Goal: Task Accomplishment & Management: Use online tool/utility

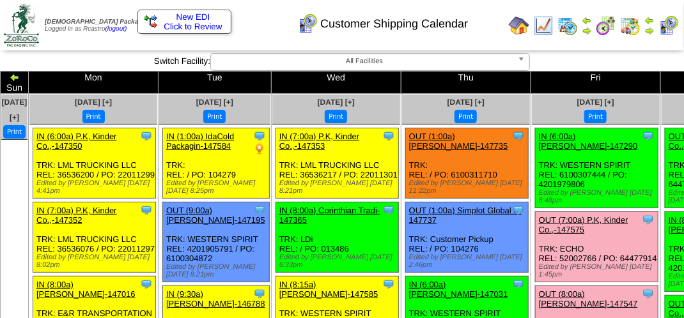
click at [254, 22] on div "Customer Shipping Calendar" at bounding box center [339, 19] width 391 height 35
click at [551, 147] on div "Clone Item IN (6:00a) Lamb-Weston-147290 Lamb-Weston ScheduleID: 147290 30 TOTE…" at bounding box center [596, 169] width 123 height 80
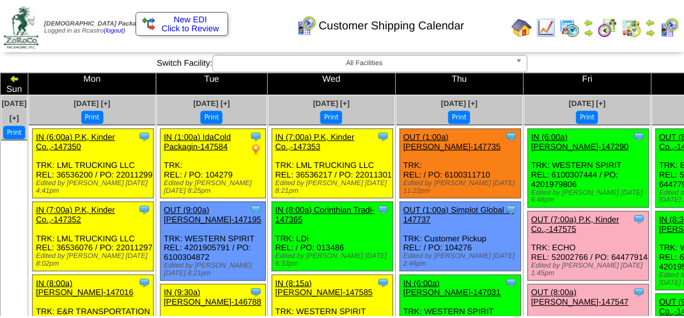
scroll to position [128, 0]
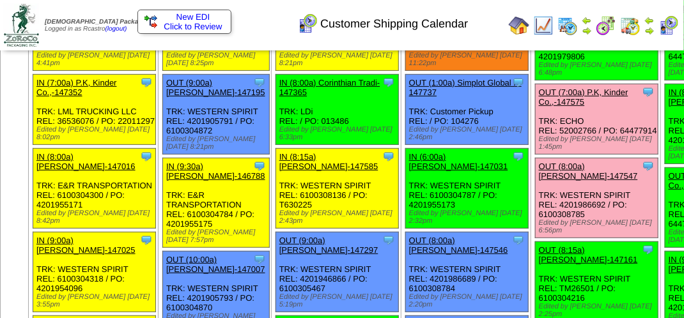
click at [276, 24] on div "Customer Shipping Calendar" at bounding box center [339, 19] width 391 height 35
click at [499, 35] on div "Customer Shipping Calendar" at bounding box center [339, 19] width 391 height 35
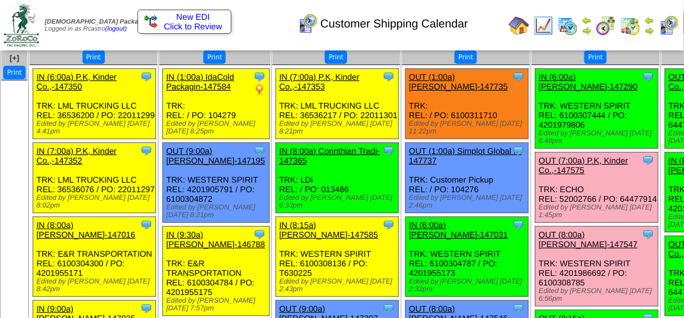
scroll to position [0, 0]
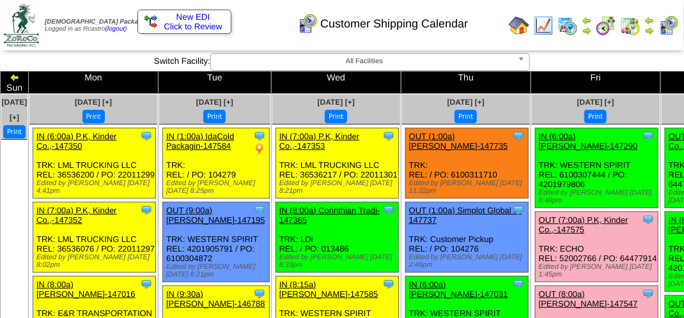
click at [567, 156] on div "Clone Item IN (6:00a) Lamb-Weston-147290 Lamb-Weston ScheduleID: 147290 30 TOTE…" at bounding box center [596, 169] width 123 height 80
click at [568, 155] on div "Clone Item IN (6:00a) Lamb-Weston-147290 Lamb-Weston ScheduleID: 147290 30 TOTE…" at bounding box center [596, 169] width 123 height 80
click at [568, 150] on div "Clone Item IN (6:00a) Lamb-Weston-147290 Lamb-Weston ScheduleID: 147290 30 TOTE…" at bounding box center [596, 169] width 123 height 80
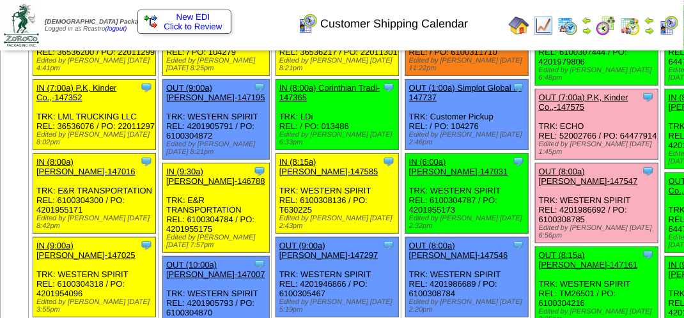
scroll to position [192, 0]
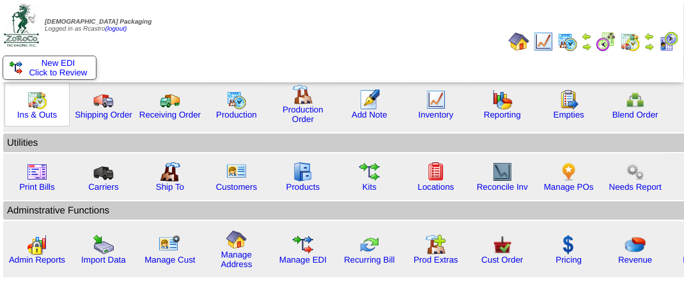
click at [38, 107] on img at bounding box center [37, 100] width 20 height 20
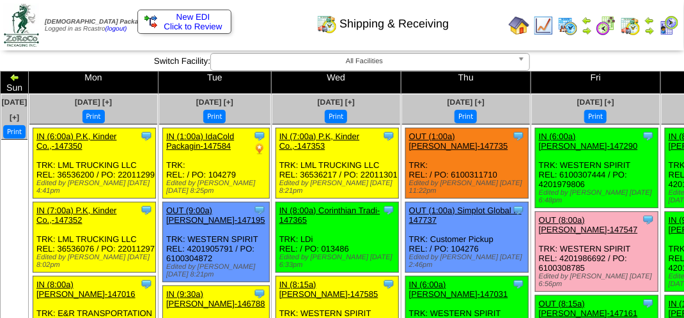
click at [269, 43] on td "Print All" at bounding box center [343, 25] width 321 height 48
click at [671, 27] on img at bounding box center [669, 25] width 20 height 20
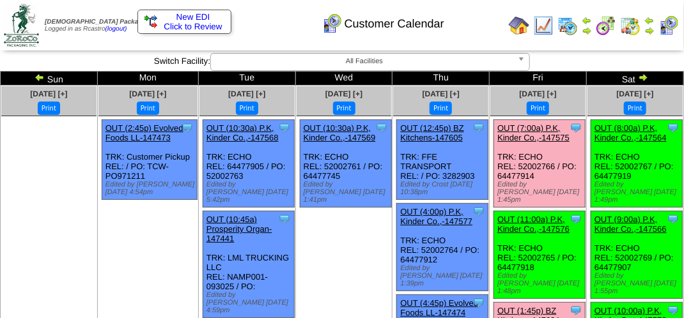
click at [470, 15] on div "Customer Calendar" at bounding box center [339, 19] width 391 height 35
